Goal: Navigation & Orientation: Find specific page/section

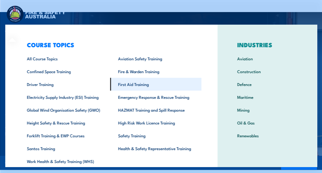
click at [129, 84] on link "First Aid Training" at bounding box center [155, 84] width 91 height 13
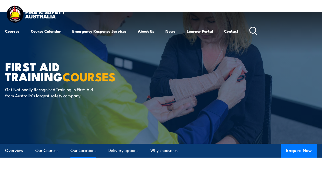
click at [80, 150] on link "Our Locations" at bounding box center [84, 151] width 26 height 14
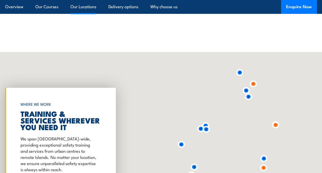
scroll to position [929, 0]
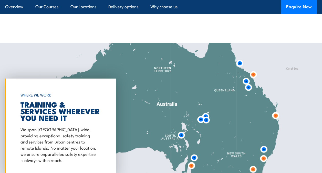
click at [275, 109] on img at bounding box center [276, 116] width 14 height 14
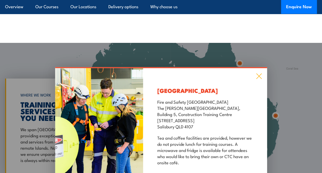
click at [259, 74] on icon at bounding box center [259, 76] width 5 height 5
